Goal: Task Accomplishment & Management: Complete application form

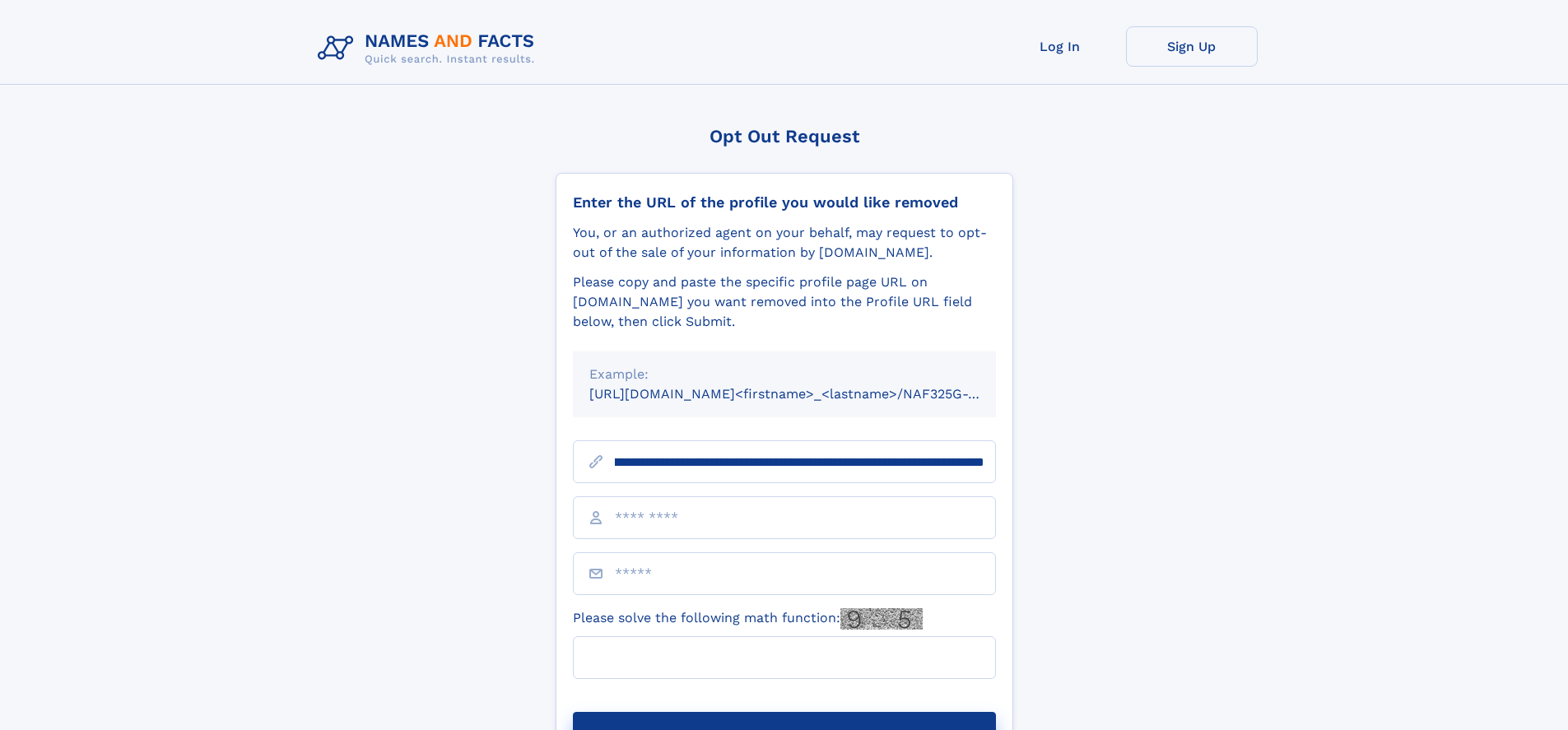
scroll to position [0, 178]
type input "**********"
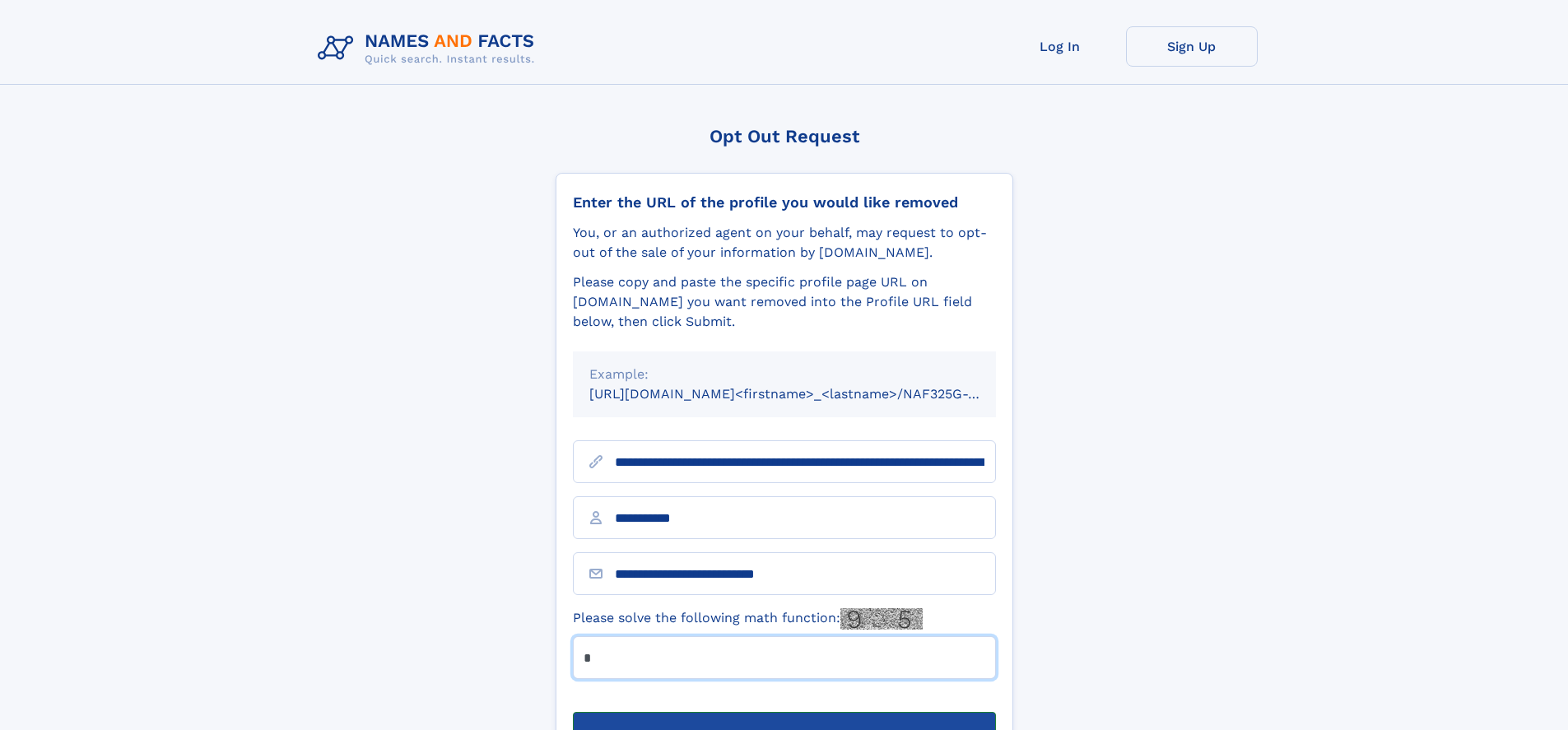
type input "*"
click at [784, 712] on button "Submit Opt Out Request" at bounding box center [785, 738] width 423 height 53
